Goal: Information Seeking & Learning: Learn about a topic

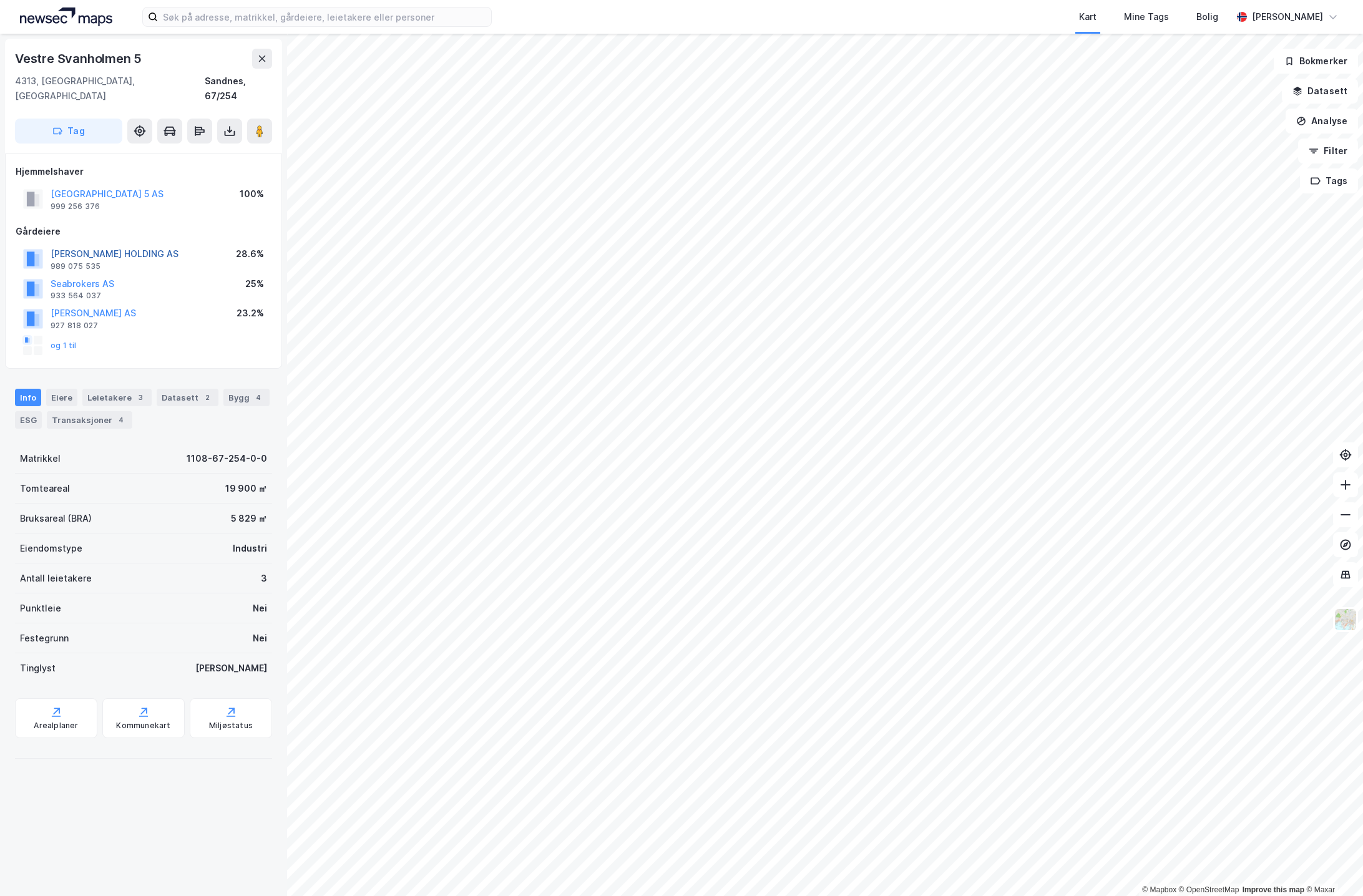
click at [0, 0] on button "ALBRETSEN HOLDING AS" at bounding box center [0, 0] width 0 height 0
